Goal: Information Seeking & Learning: Learn about a topic

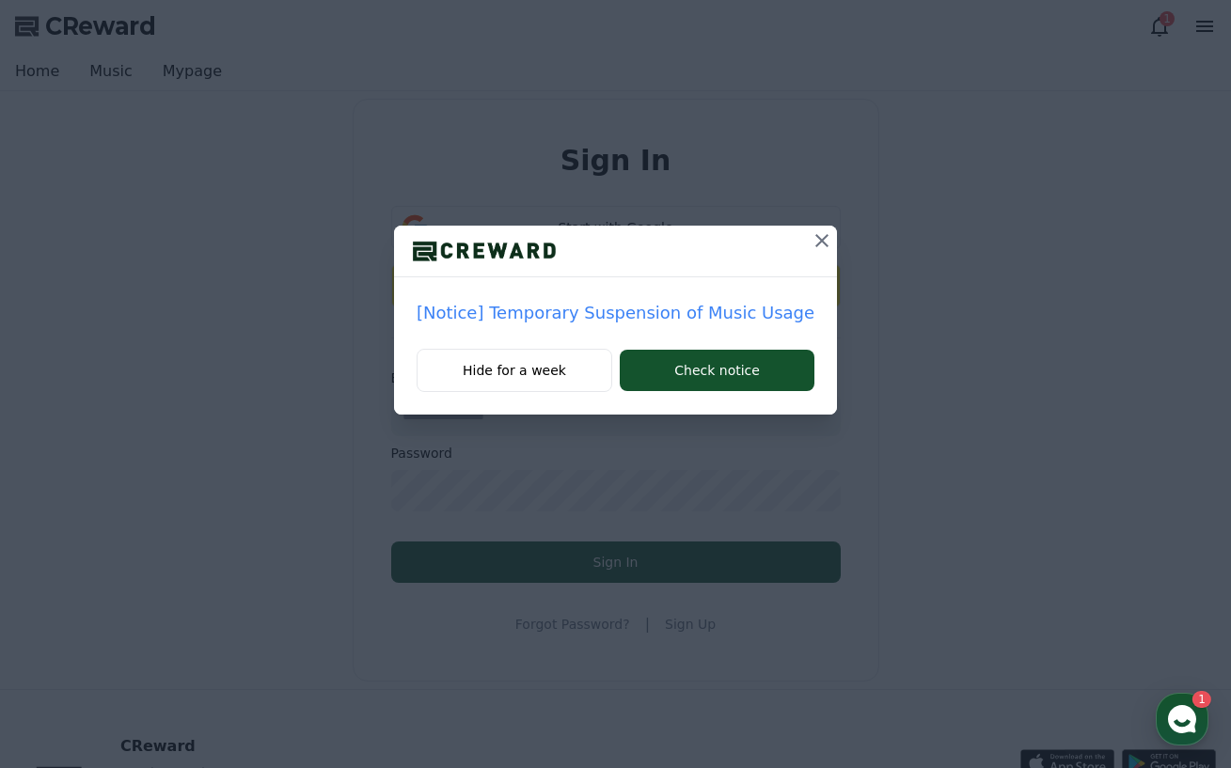
type input "**********"
click at [815, 241] on icon at bounding box center [821, 240] width 13 height 13
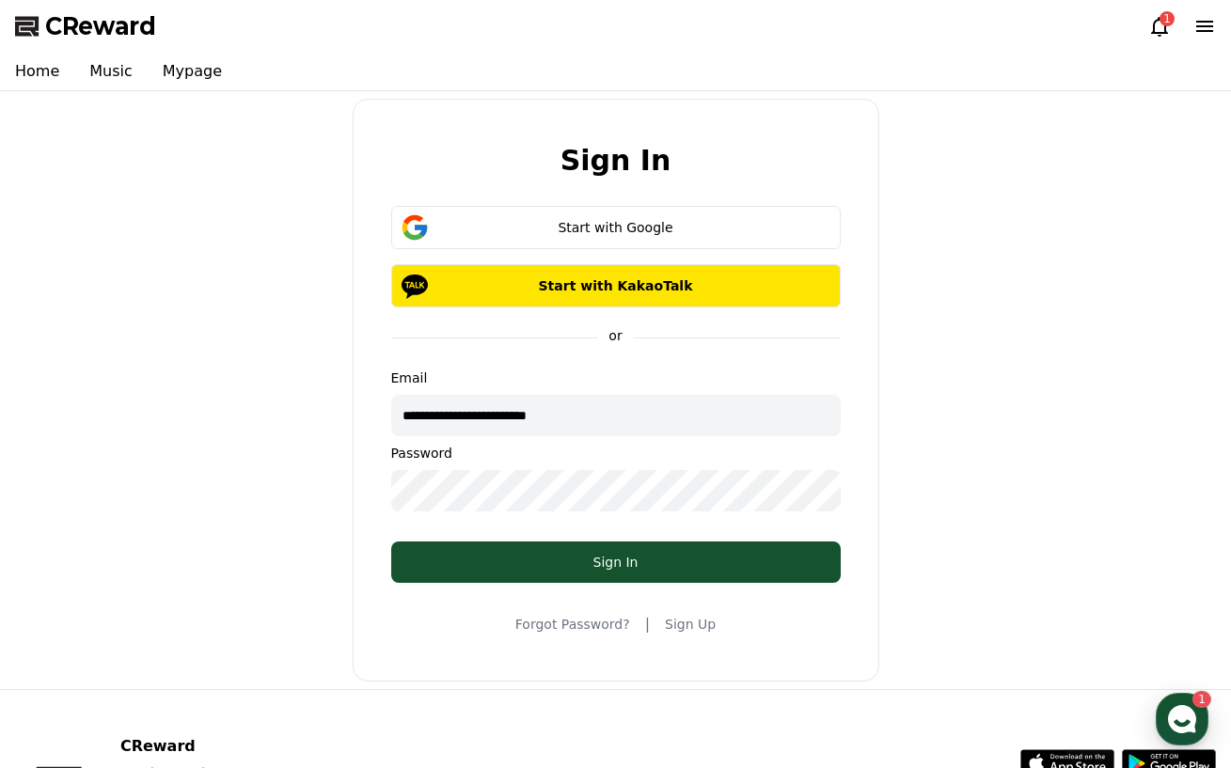
click at [602, 585] on div "**********" at bounding box center [616, 390] width 527 height 583
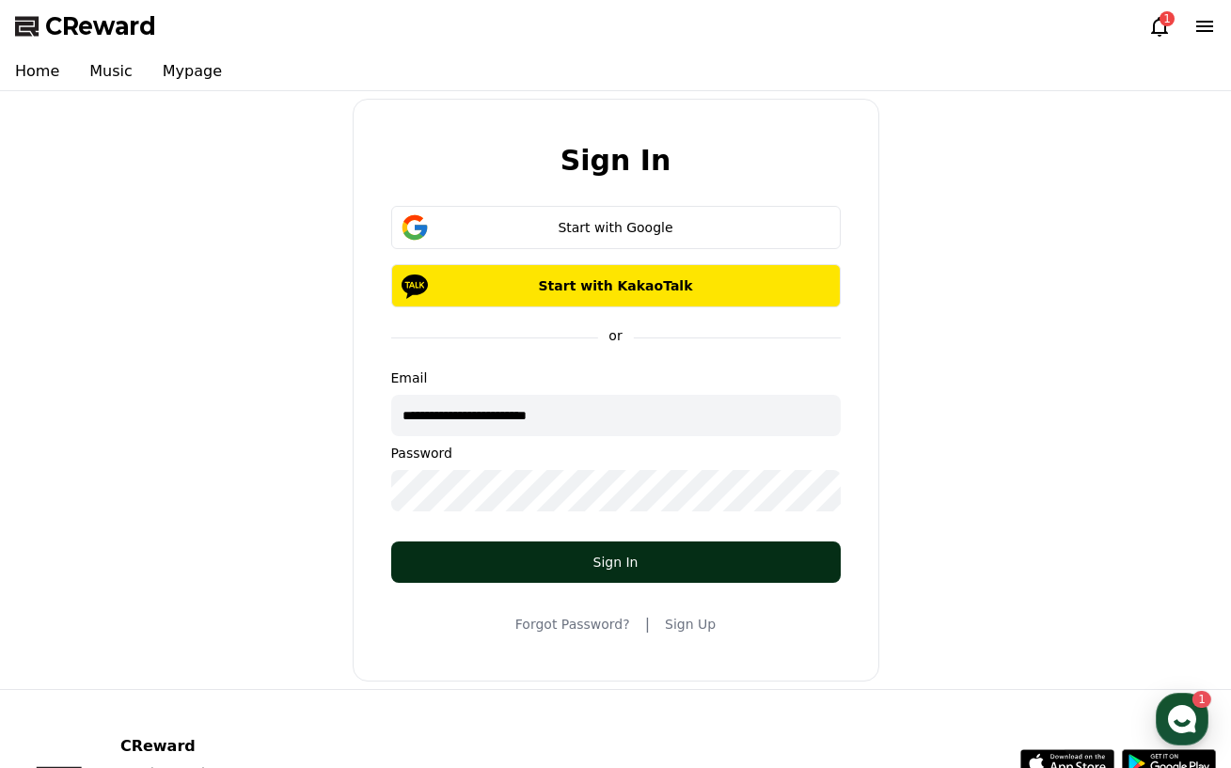
click at [607, 573] on button "Sign In" at bounding box center [616, 562] width 450 height 41
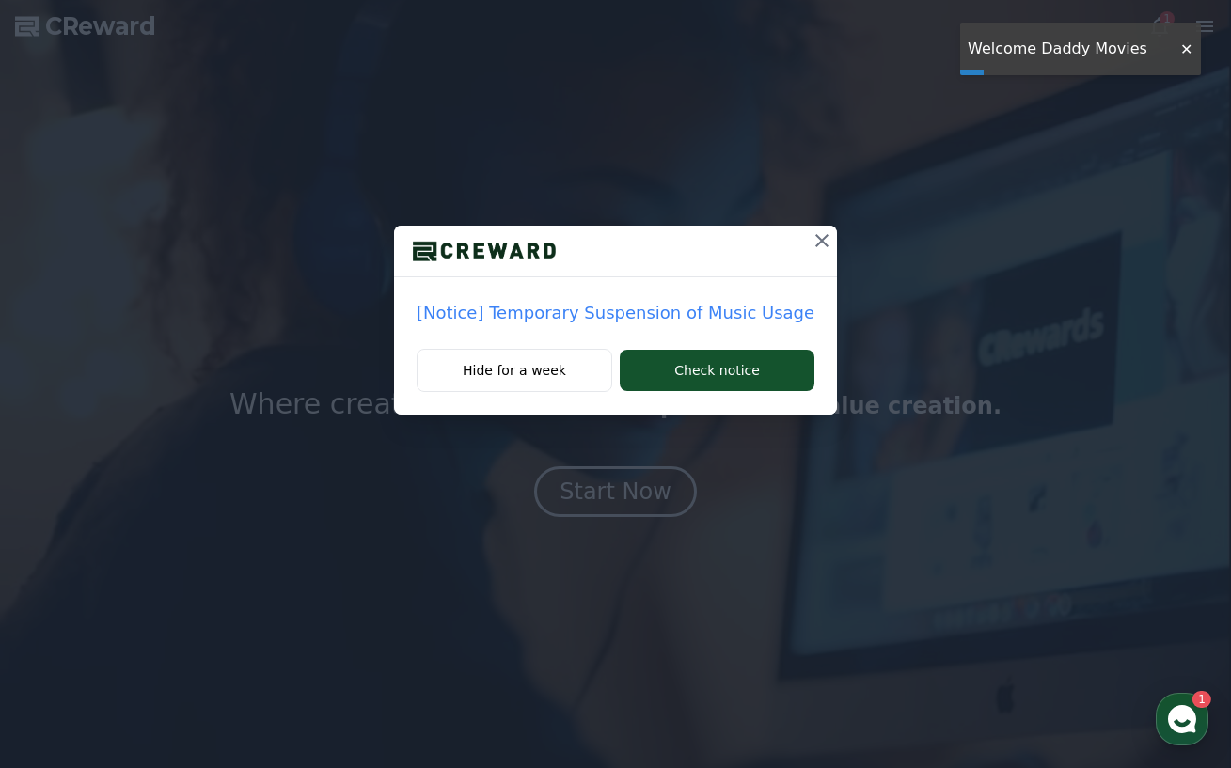
click at [628, 318] on p "[Notice] Temporary Suspension of Music Usage" at bounding box center [616, 313] width 398 height 26
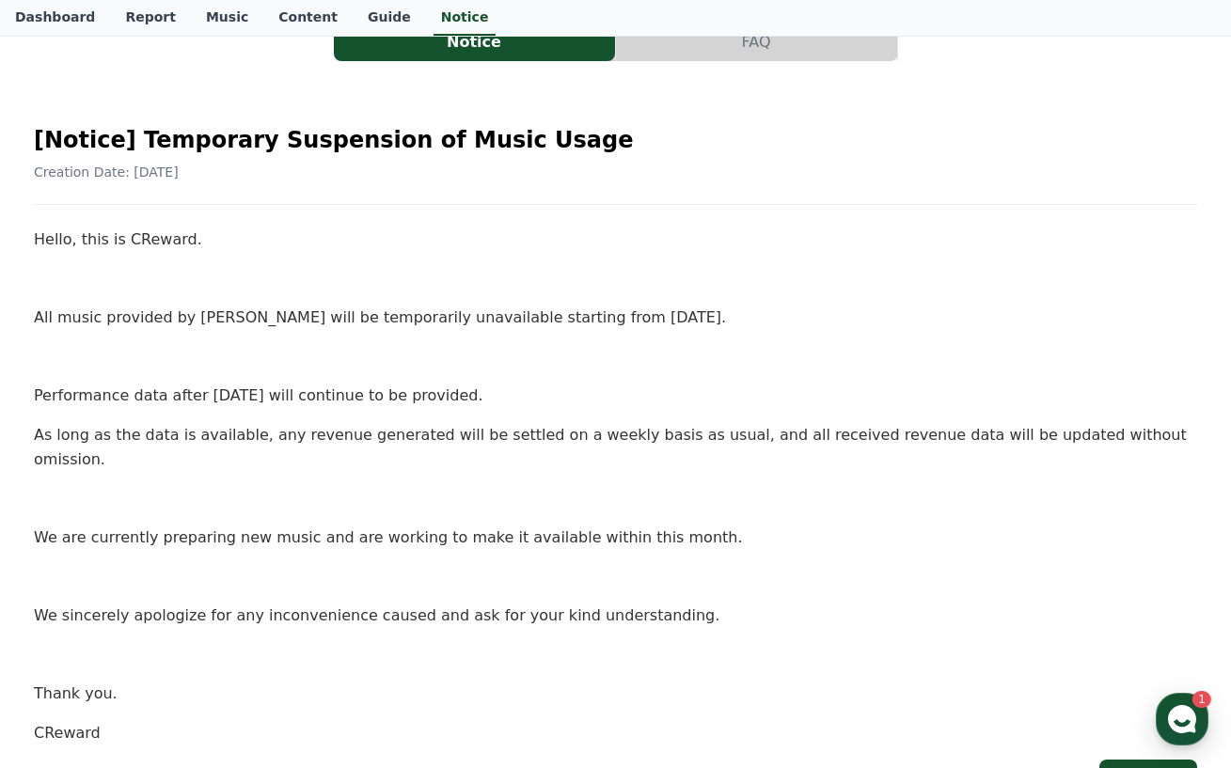
scroll to position [188, 0]
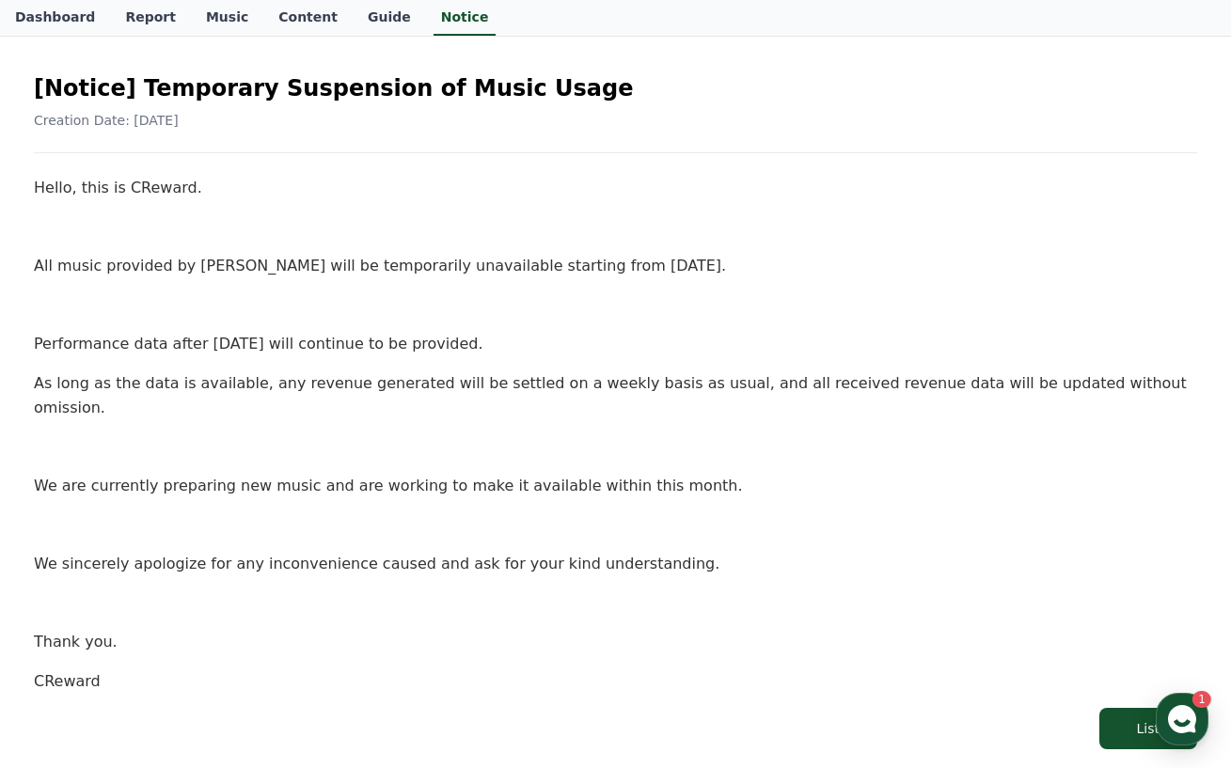
click at [687, 363] on div "Hello, this is CReward. All music provided by CReward will be temporarily unava…" at bounding box center [615, 434] width 1163 height 517
click at [289, 225] on p at bounding box center [615, 227] width 1163 height 24
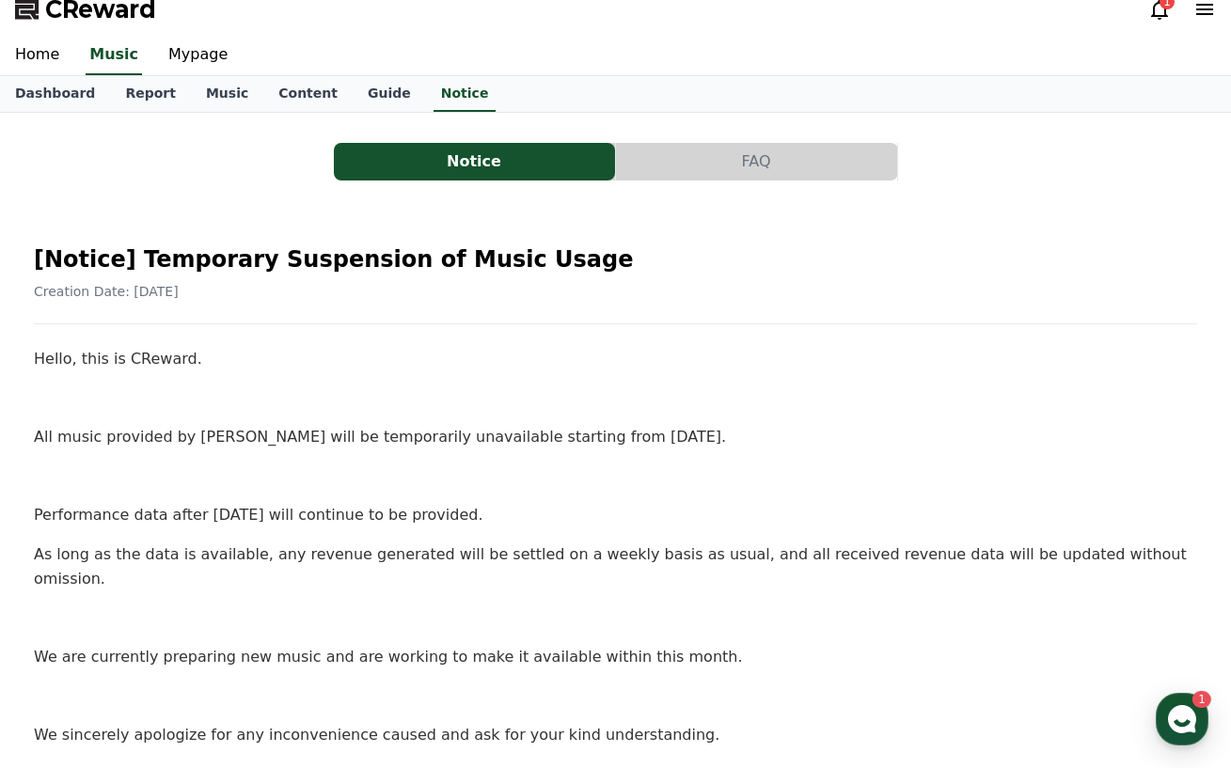
scroll to position [0, 0]
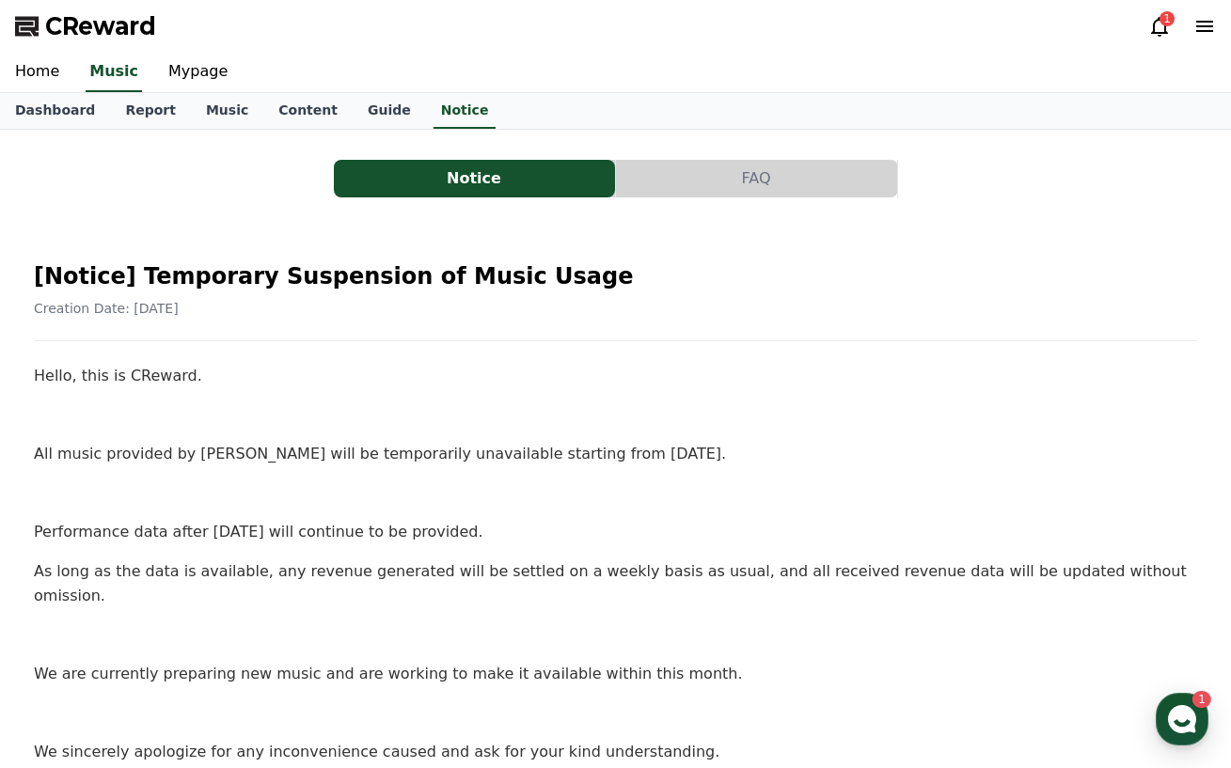
click at [893, 552] on div "Hello, this is CReward. All music provided by CReward will be temporarily unava…" at bounding box center [615, 622] width 1163 height 517
click at [125, 119] on link "Report" at bounding box center [150, 111] width 81 height 36
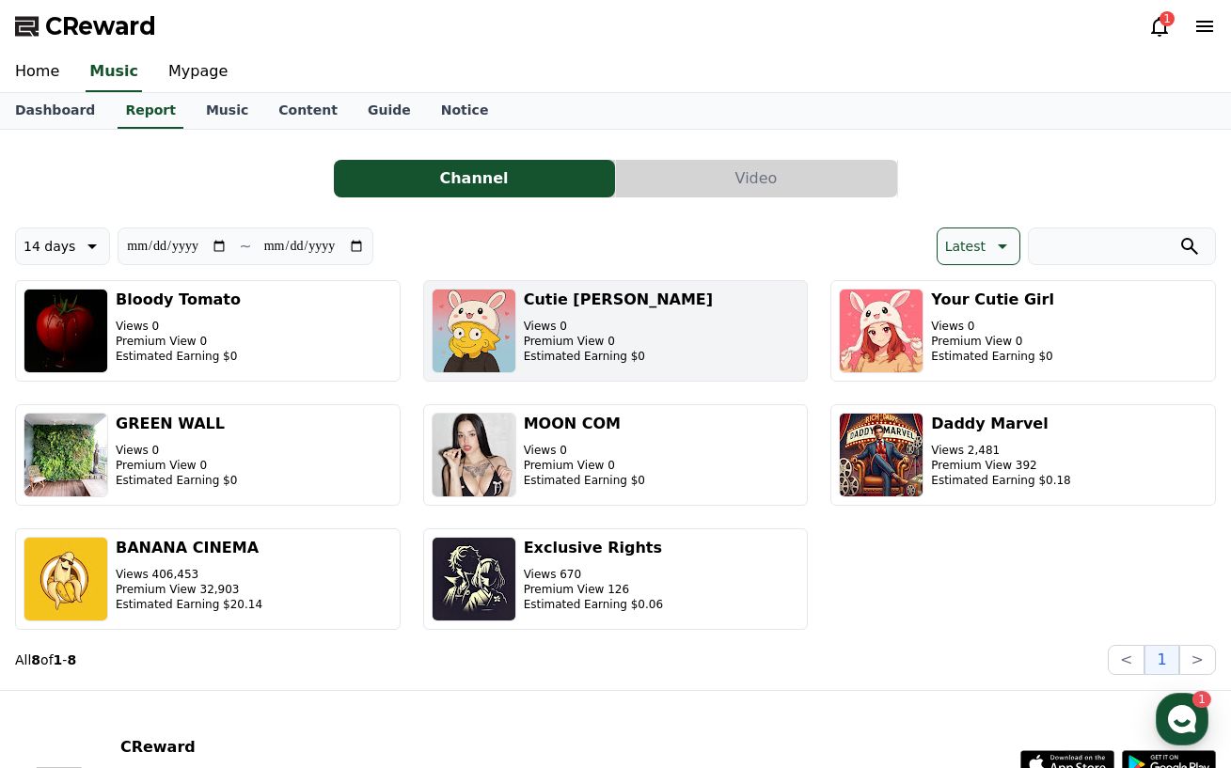
click at [567, 311] on div "Cutie Lisa Views 0 Premium View 0 Estimated Earning $0" at bounding box center [618, 331] width 189 height 85
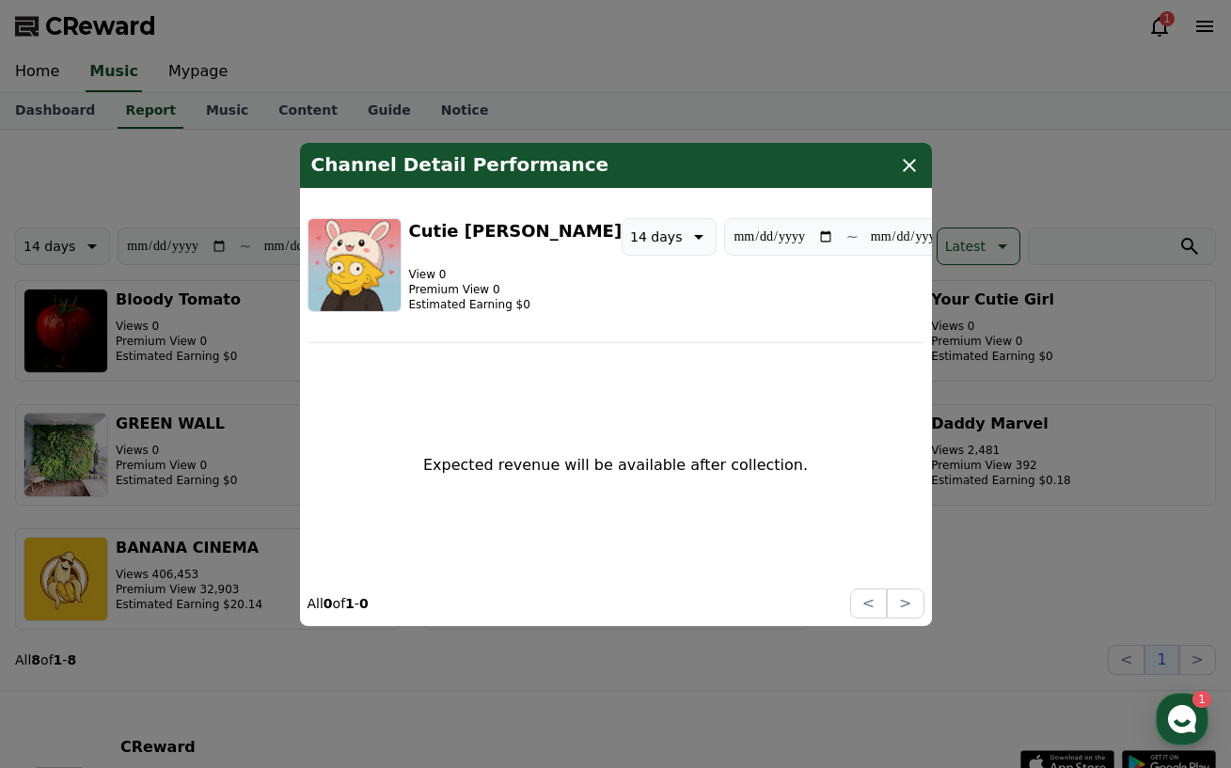
click at [907, 168] on icon "modal" at bounding box center [909, 164] width 13 height 13
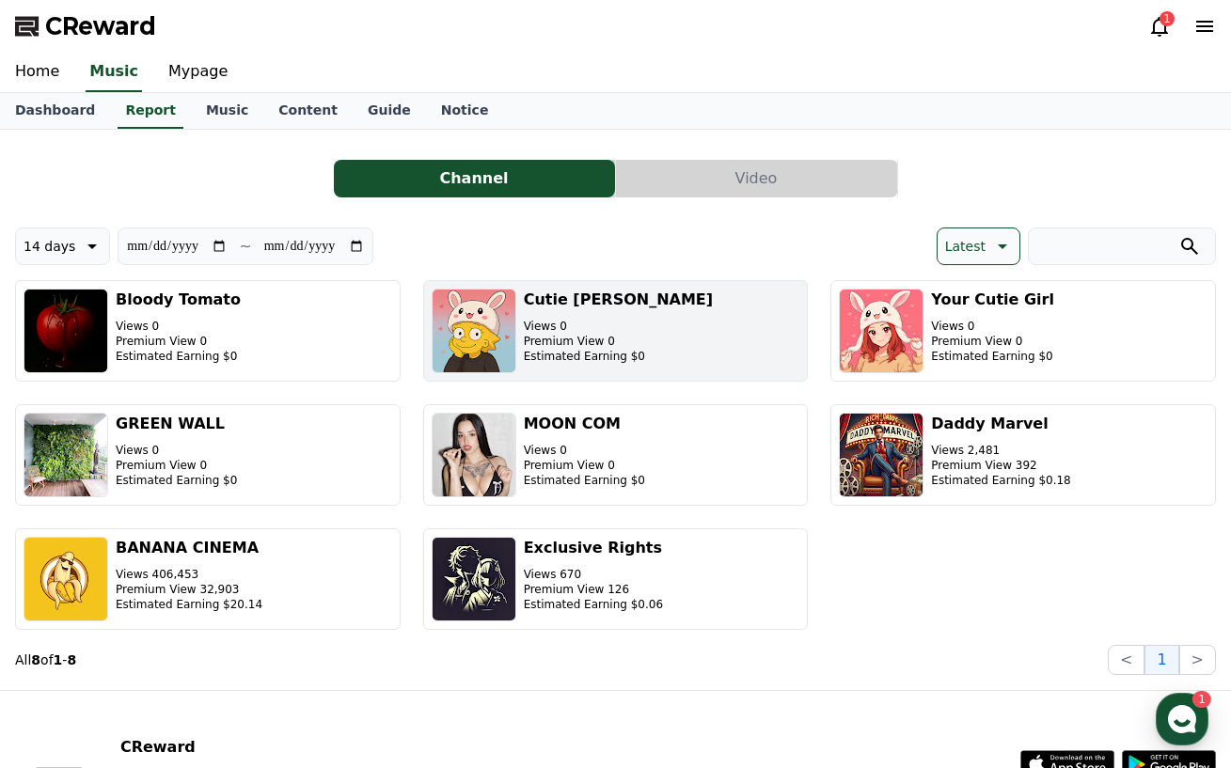
click at [551, 293] on h3 "Cutie Lisa" at bounding box center [618, 300] width 189 height 23
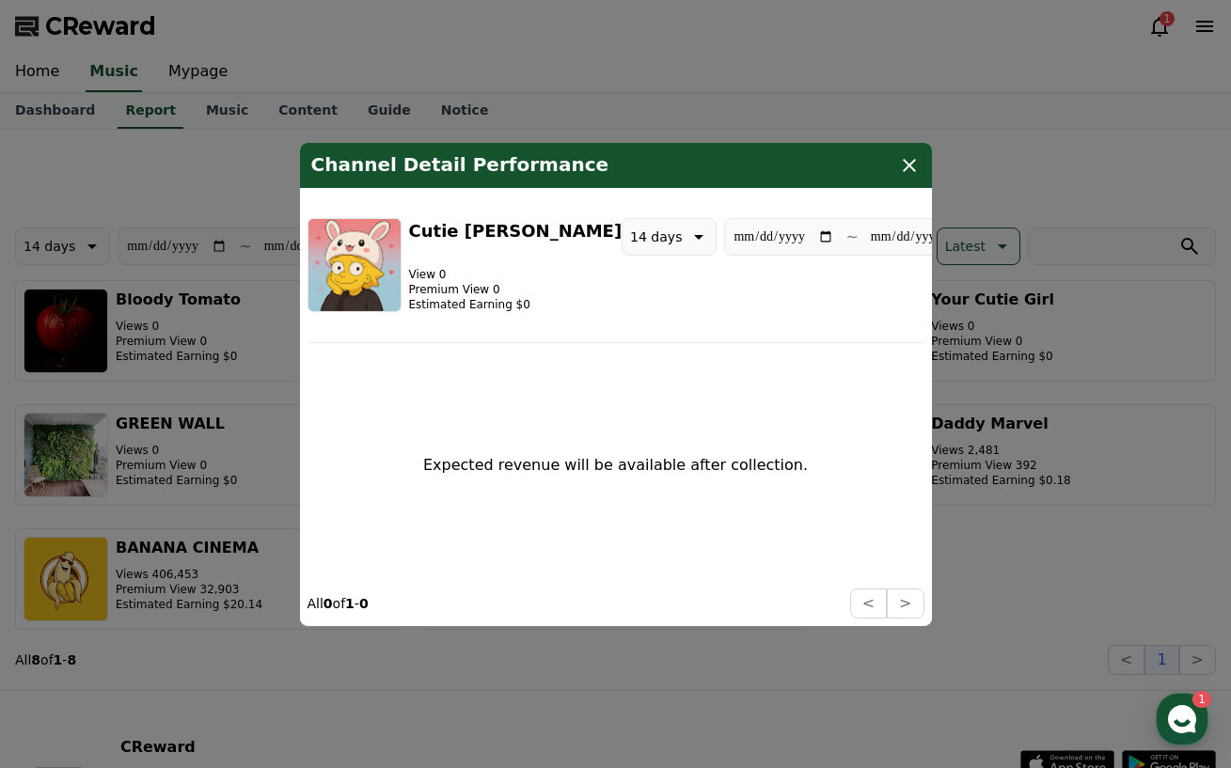
click at [340, 241] on img "modal" at bounding box center [355, 264] width 94 height 94
click at [907, 158] on icon "modal" at bounding box center [909, 164] width 23 height 23
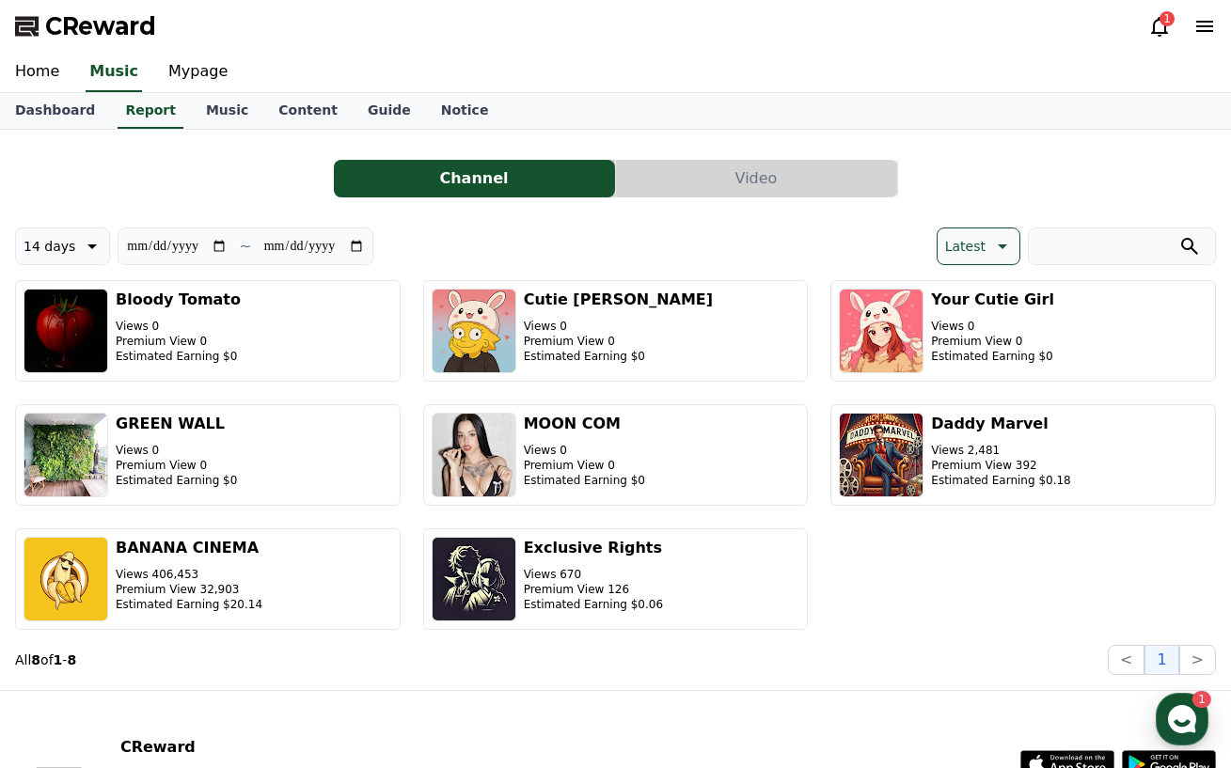
click at [1010, 112] on div "Dashboard Report Music Content Guide Notice" at bounding box center [615, 111] width 1231 height 36
click at [1159, 34] on icon at bounding box center [1159, 27] width 17 height 20
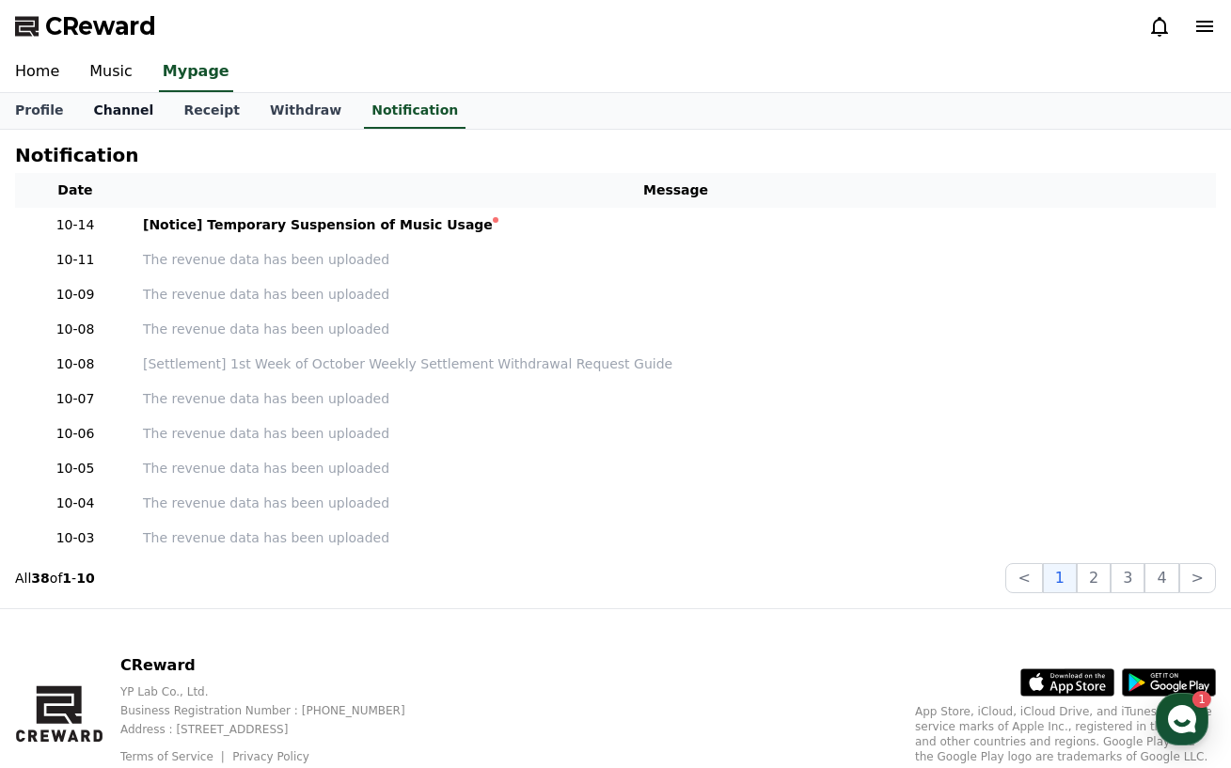
click at [111, 116] on link "Channel" at bounding box center [123, 111] width 90 height 36
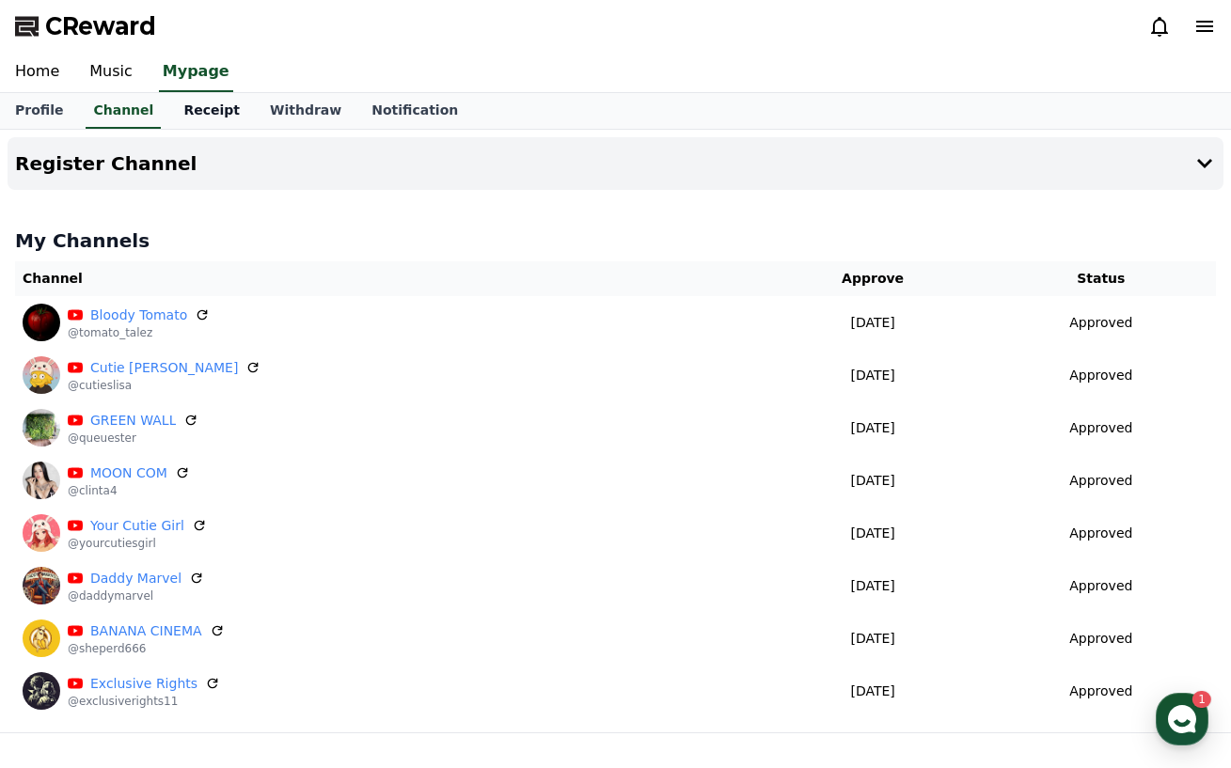
click at [199, 105] on link "Receipt" at bounding box center [211, 111] width 87 height 36
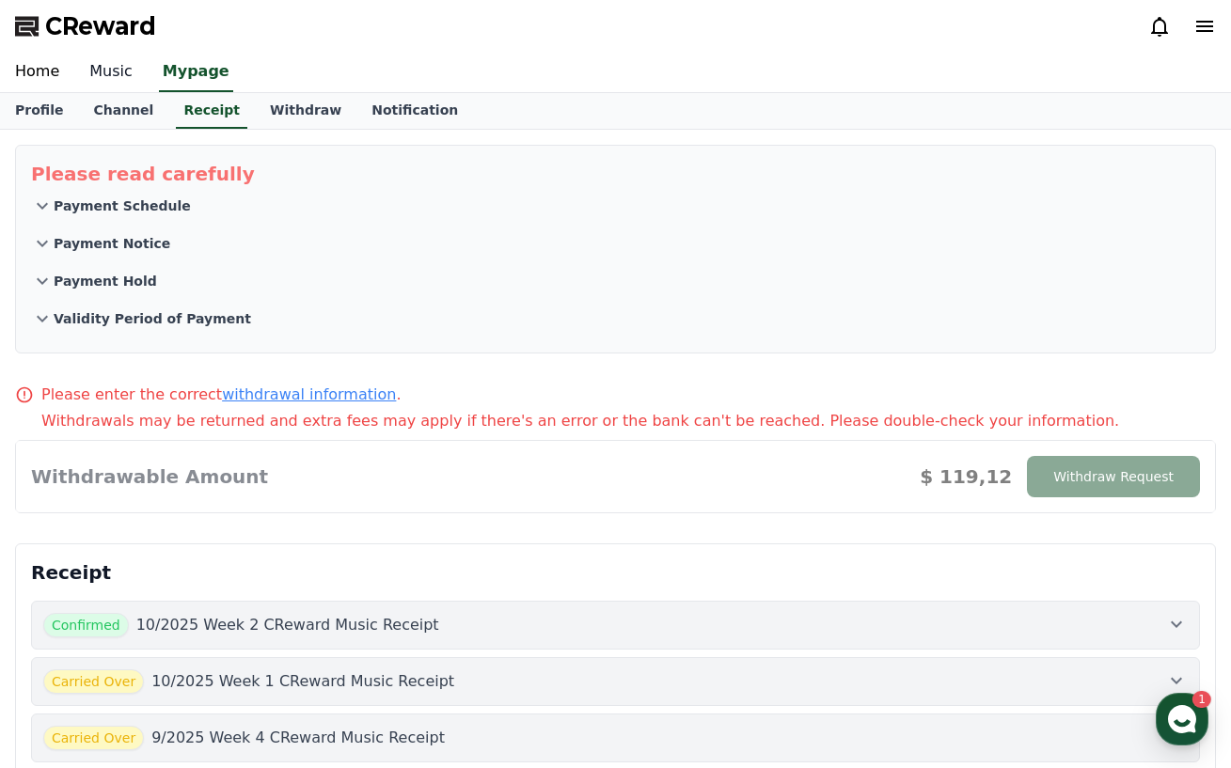
click at [105, 80] on link "Music" at bounding box center [110, 73] width 73 height 40
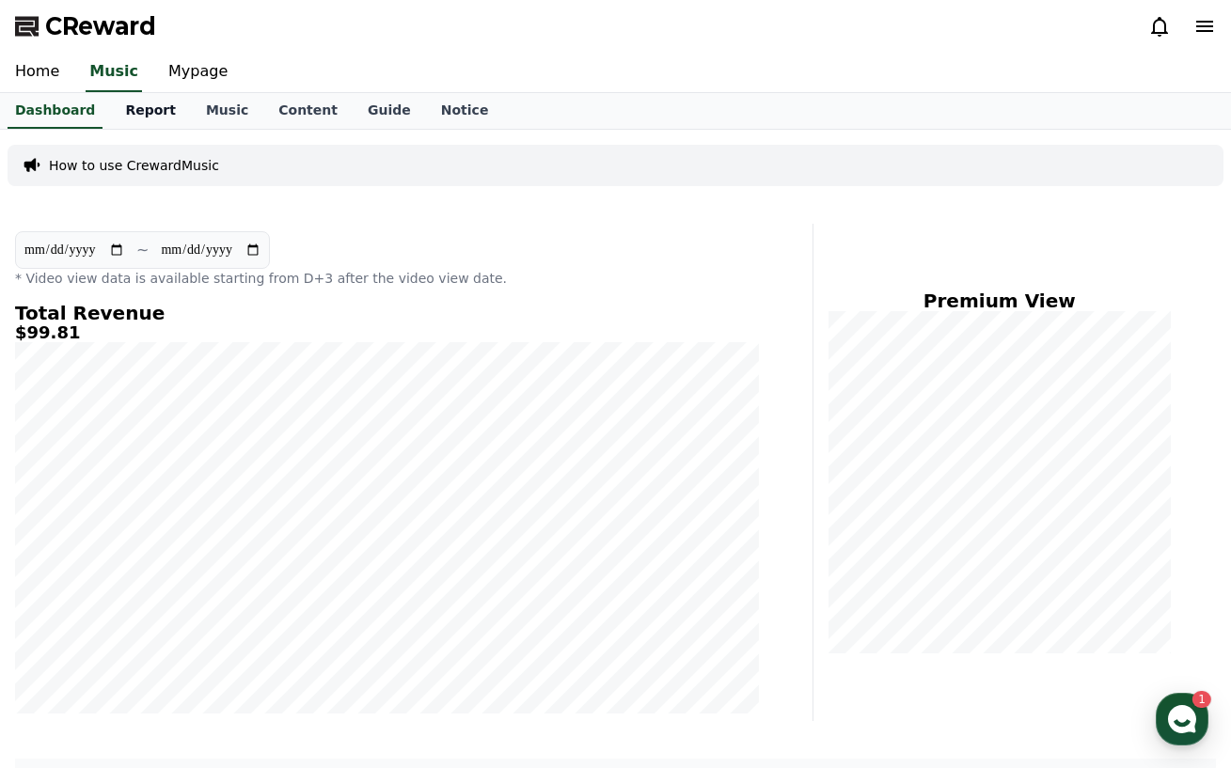
click at [121, 119] on link "Report" at bounding box center [150, 111] width 81 height 36
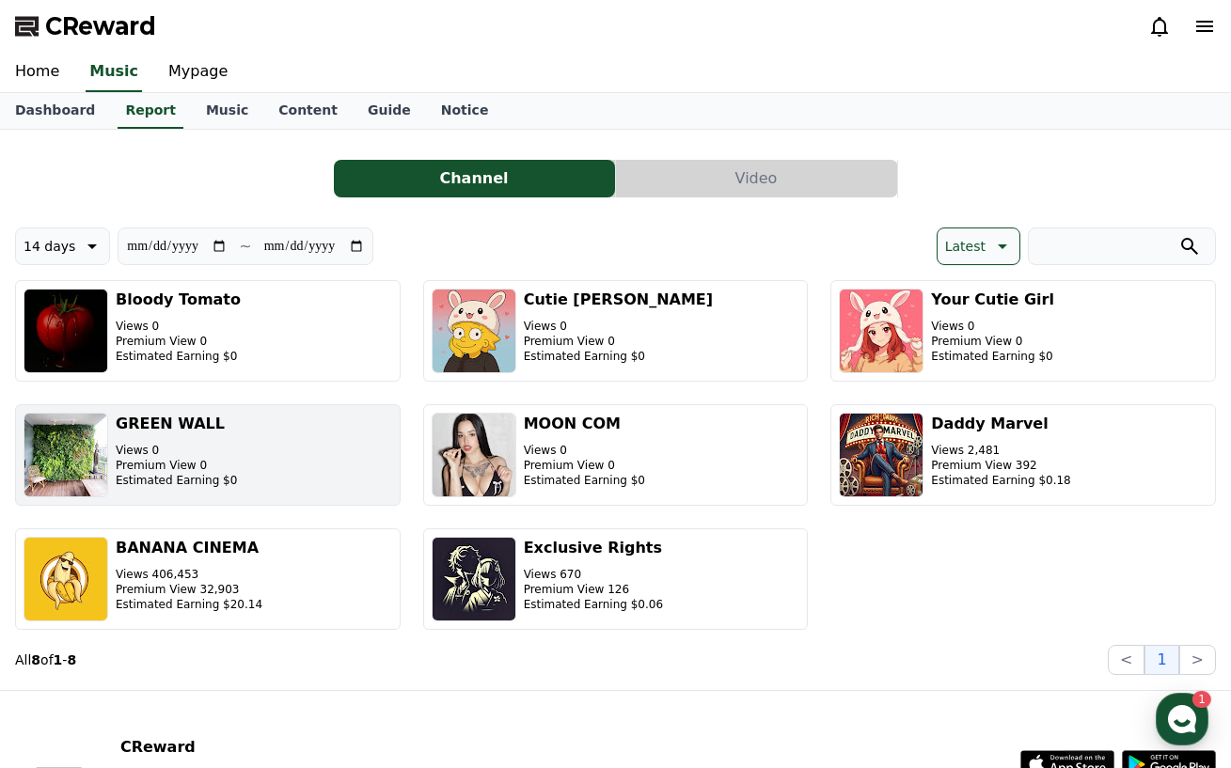
click at [171, 413] on h3 "GREEN WALL" at bounding box center [176, 424] width 121 height 23
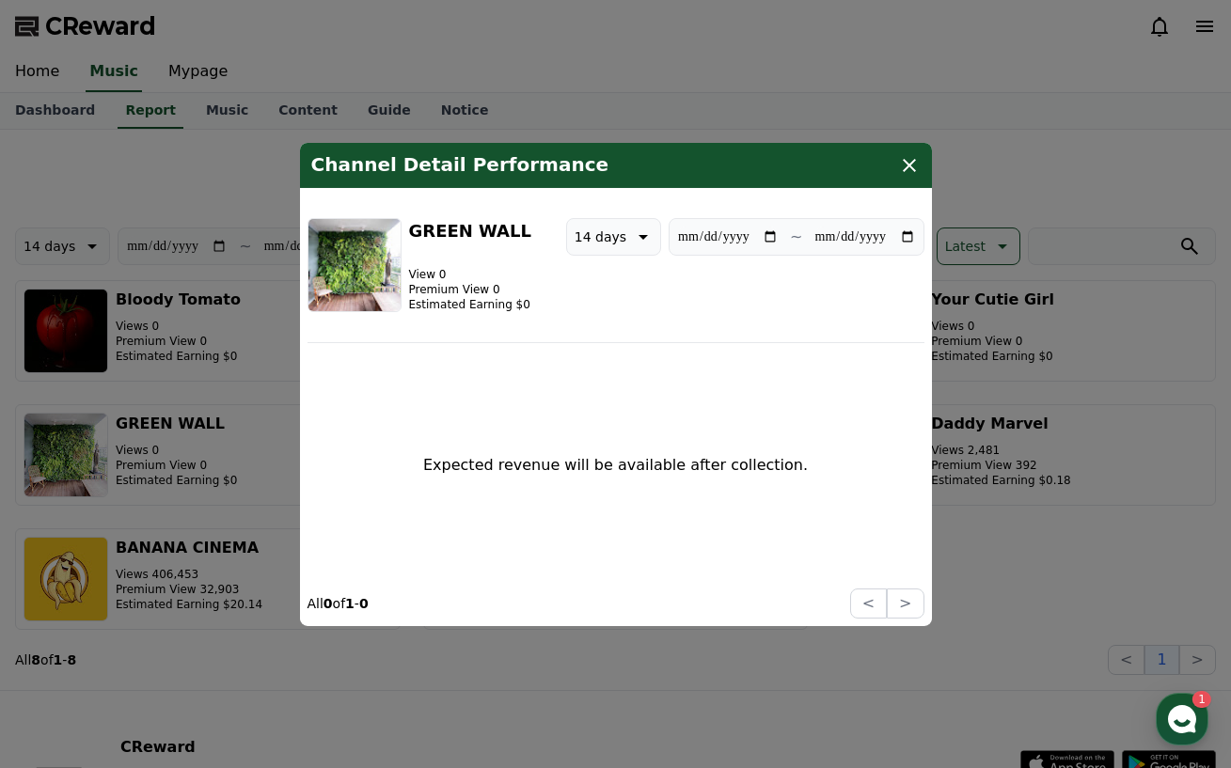
click at [431, 233] on h3 "GREEN WALL" at bounding box center [470, 230] width 122 height 26
click at [359, 233] on img "modal" at bounding box center [355, 264] width 94 height 94
click at [900, 166] on div "Channel Detail Performance" at bounding box center [616, 164] width 632 height 45
click at [917, 158] on icon "modal" at bounding box center [909, 164] width 23 height 23
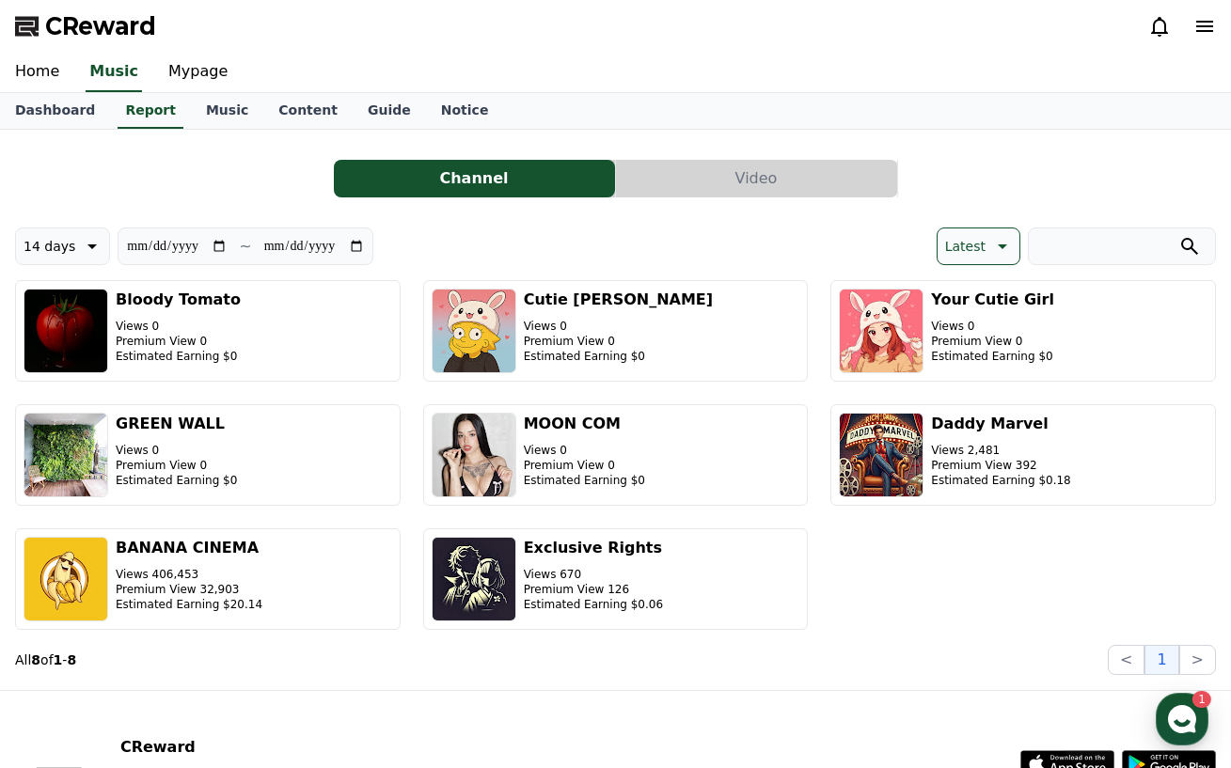
click at [937, 655] on section "All 8 of 1 - 8 < 1 >" at bounding box center [615, 660] width 1201 height 30
click at [892, 656] on section "All 8 of 1 - 8 < 1 >" at bounding box center [615, 660] width 1201 height 30
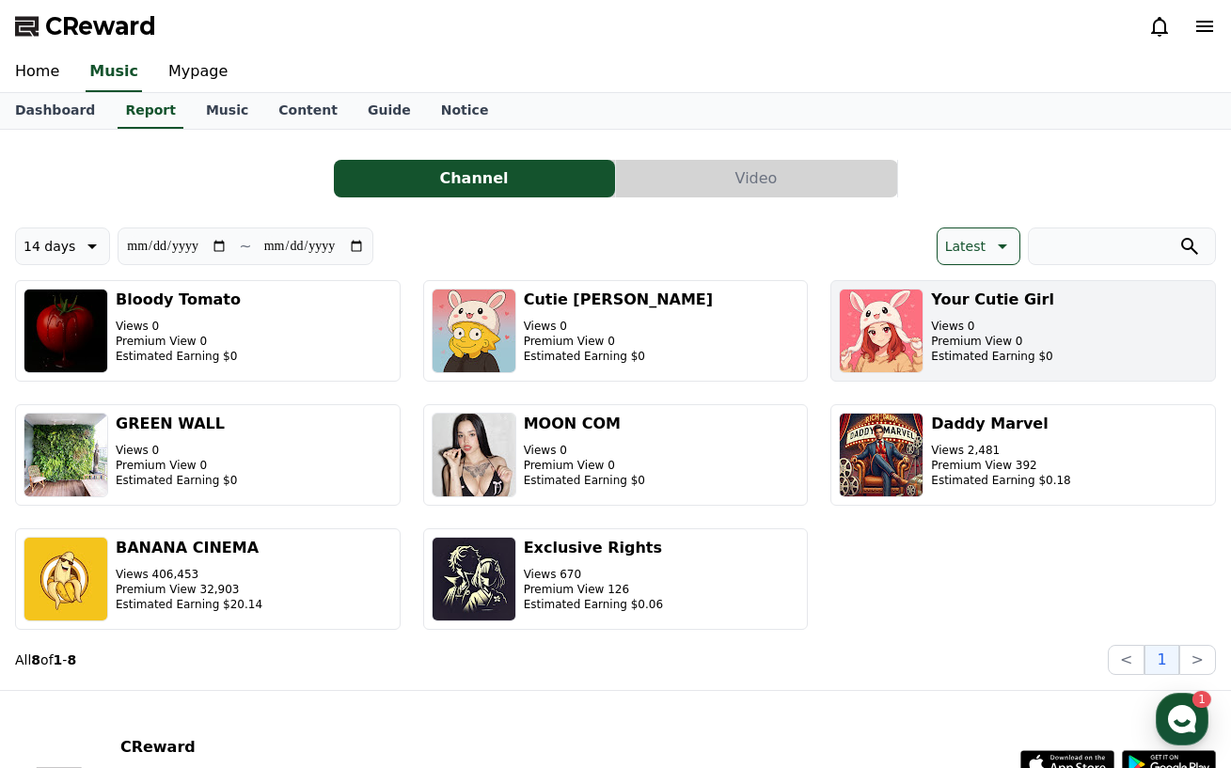
click at [971, 301] on h3 "Your Cutie Girl" at bounding box center [992, 300] width 123 height 23
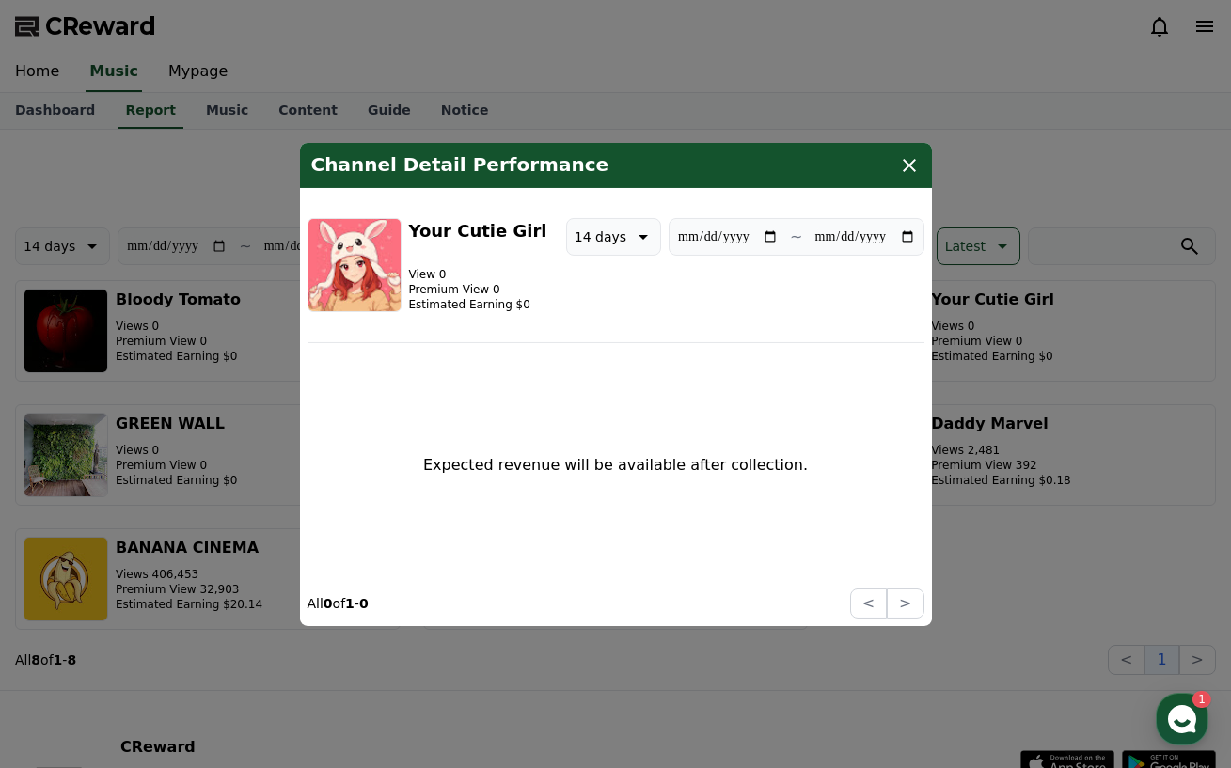
click at [348, 235] on img "modal" at bounding box center [355, 264] width 94 height 94
click at [900, 157] on icon "modal" at bounding box center [909, 164] width 23 height 23
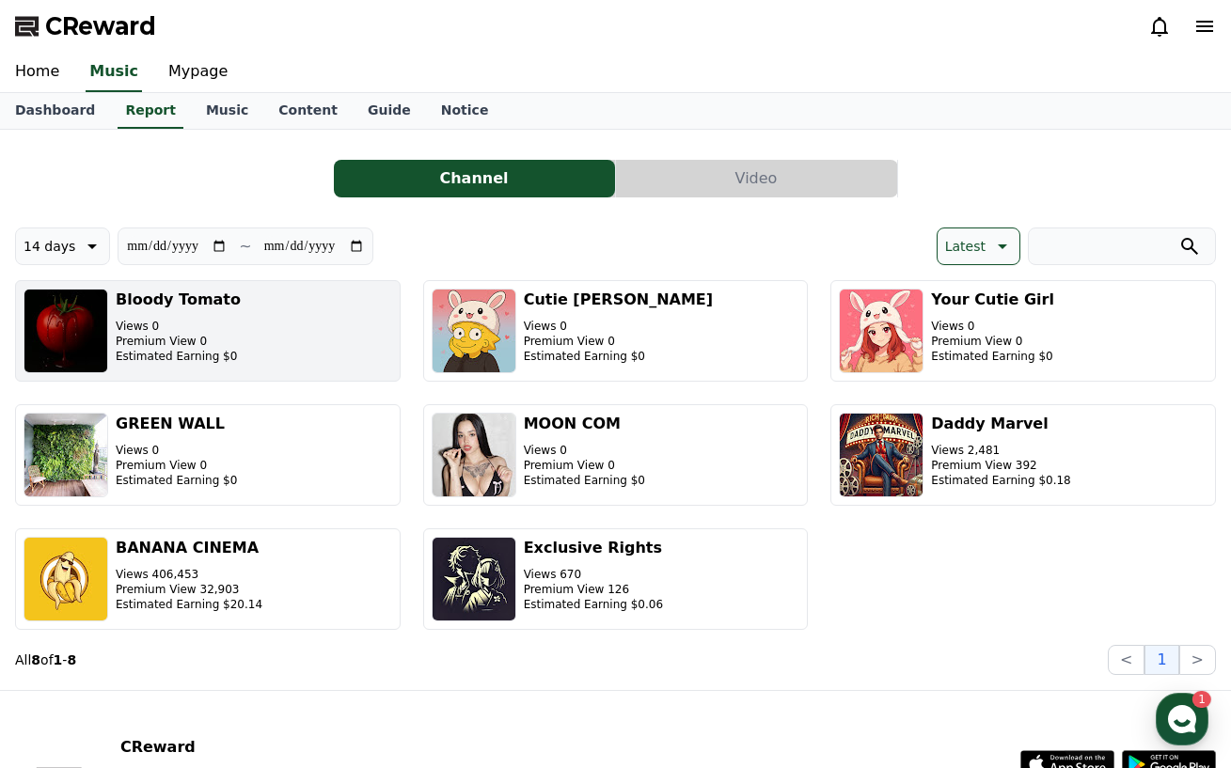
click at [186, 334] on p "Premium View 0" at bounding box center [178, 341] width 125 height 15
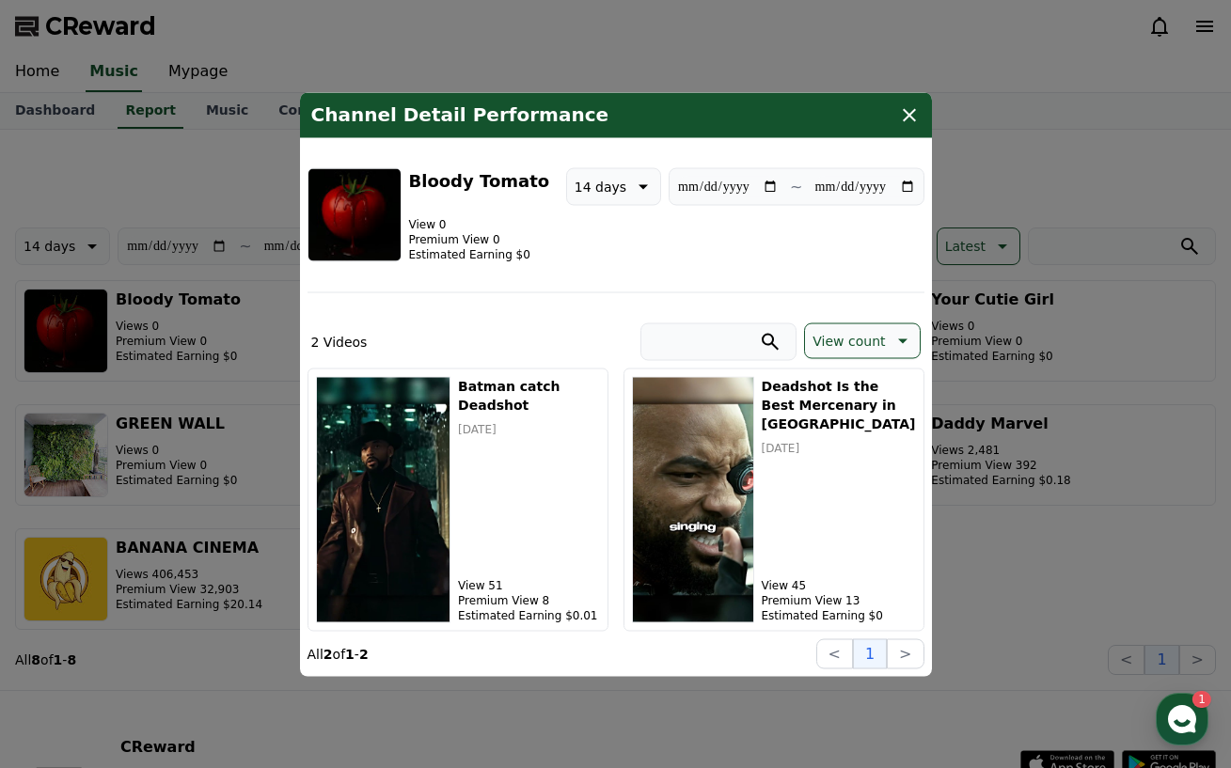
click at [908, 104] on icon "modal" at bounding box center [909, 114] width 23 height 23
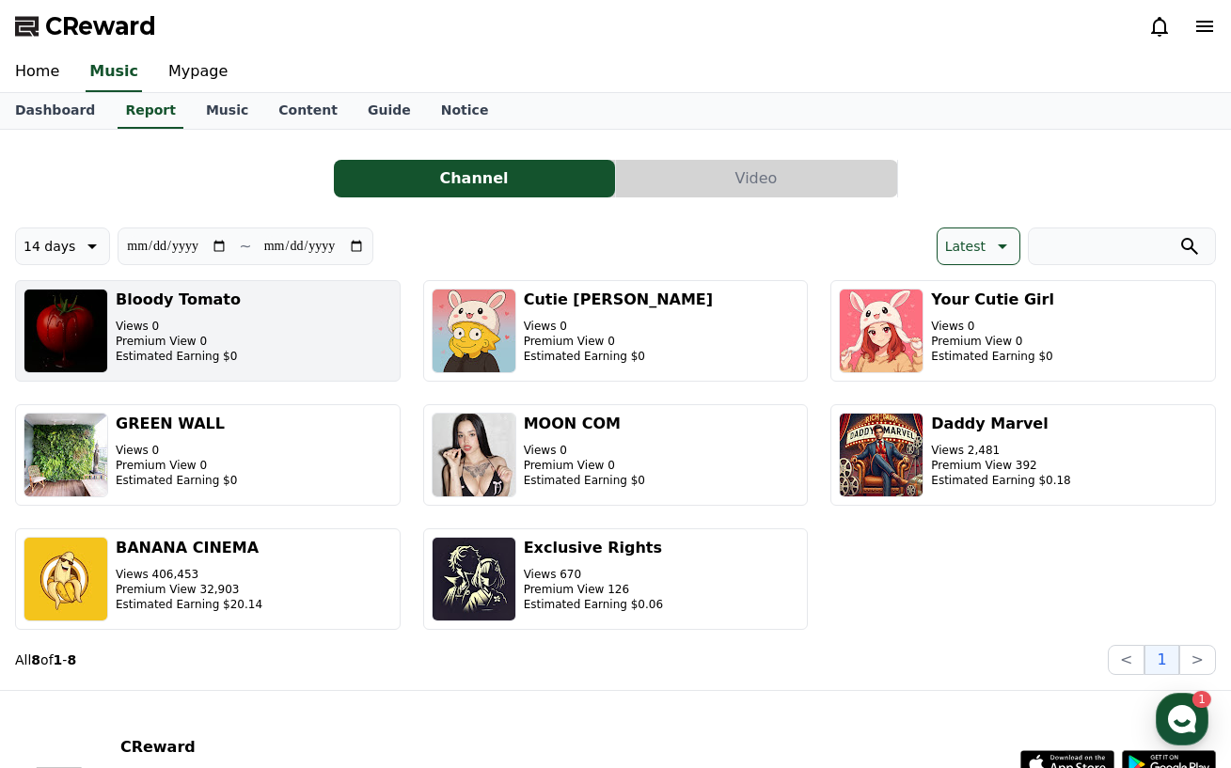
click at [89, 328] on img "button" at bounding box center [66, 331] width 85 height 85
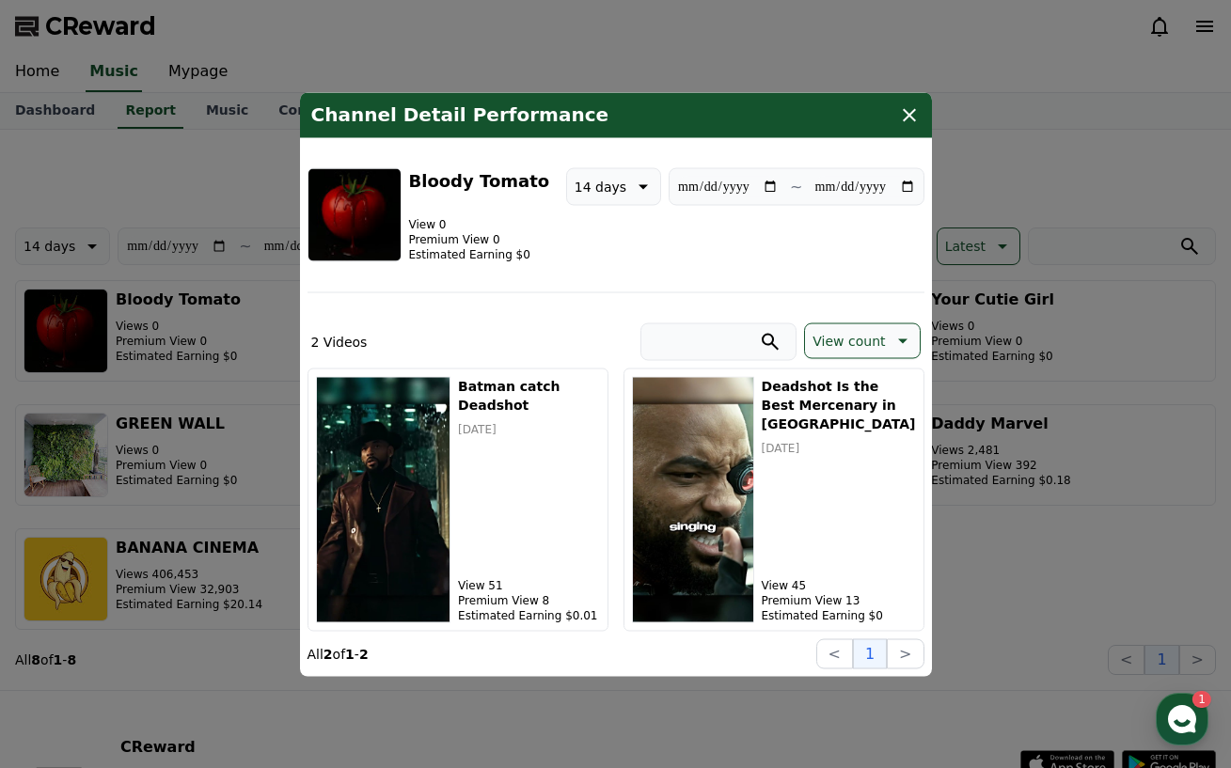
click at [460, 178] on h3 "Bloody Tomato" at bounding box center [479, 180] width 141 height 26
click at [366, 188] on img "modal" at bounding box center [355, 214] width 94 height 94
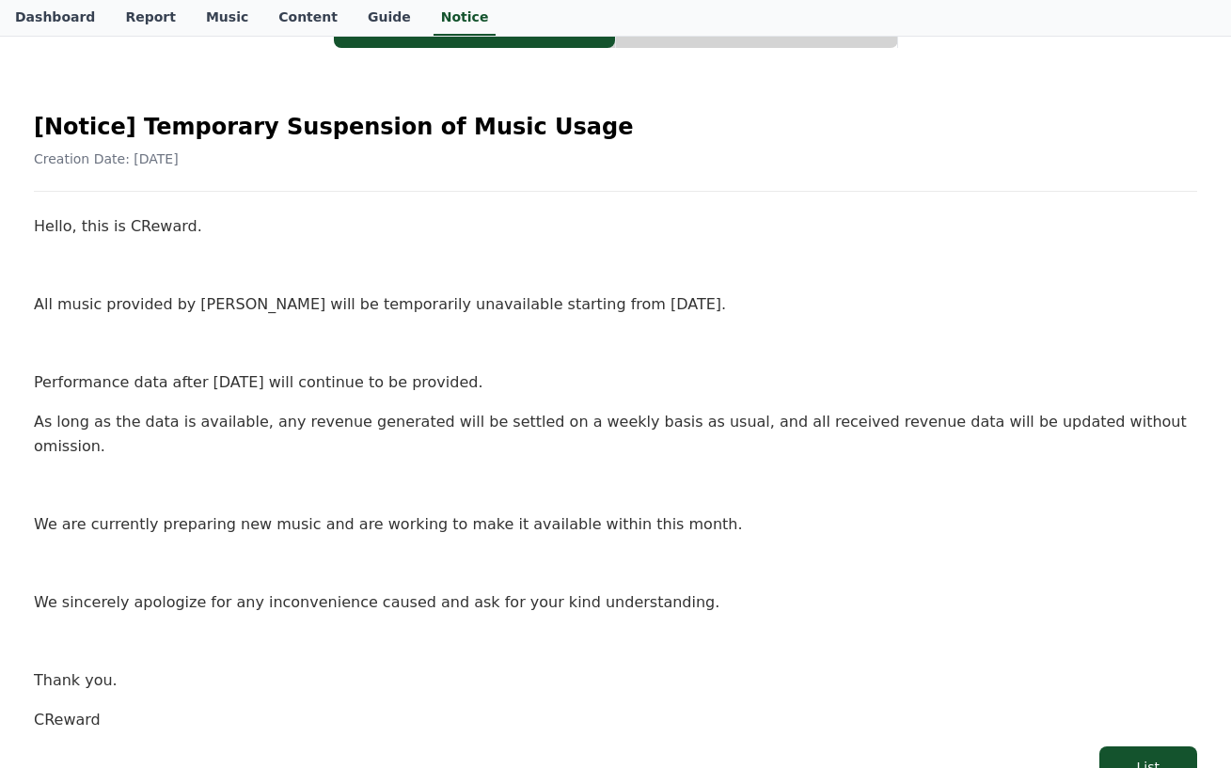
scroll to position [188, 0]
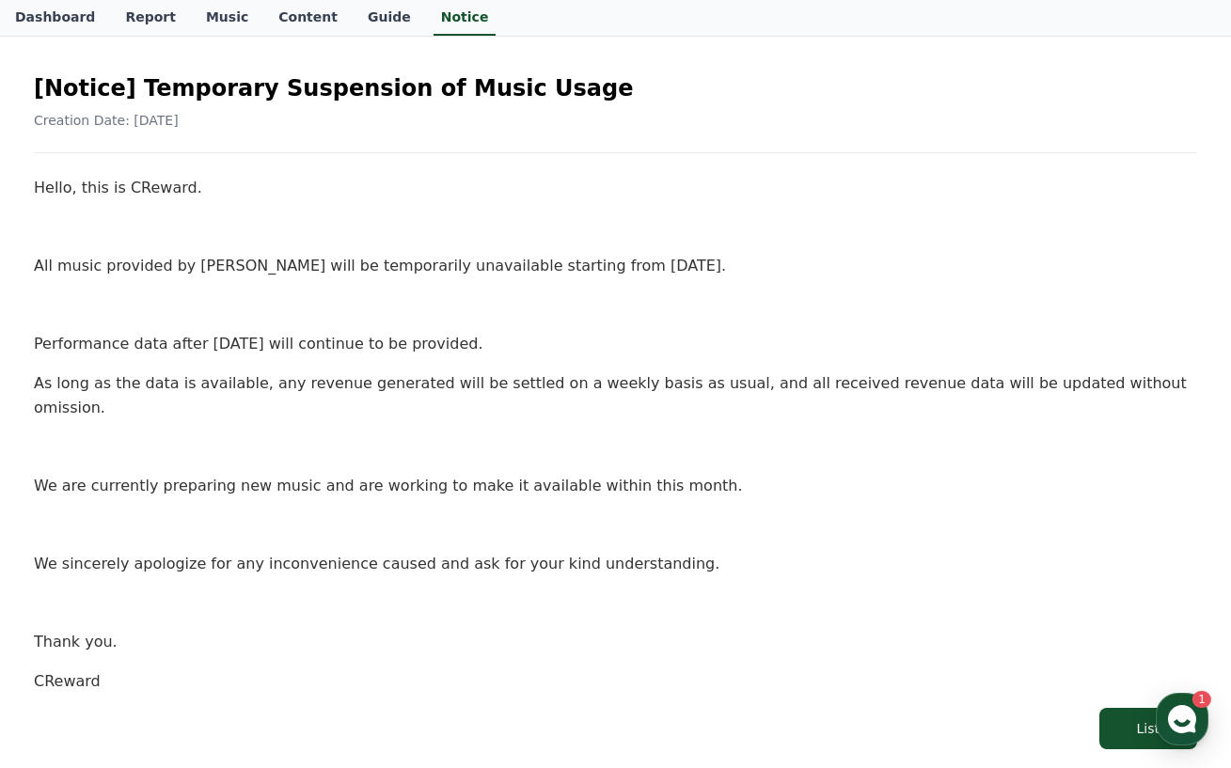
click at [877, 322] on div "Hello, this is CReward. All music provided by CReward will be temporarily unava…" at bounding box center [615, 434] width 1163 height 517
